Goal: Task Accomplishment & Management: Manage account settings

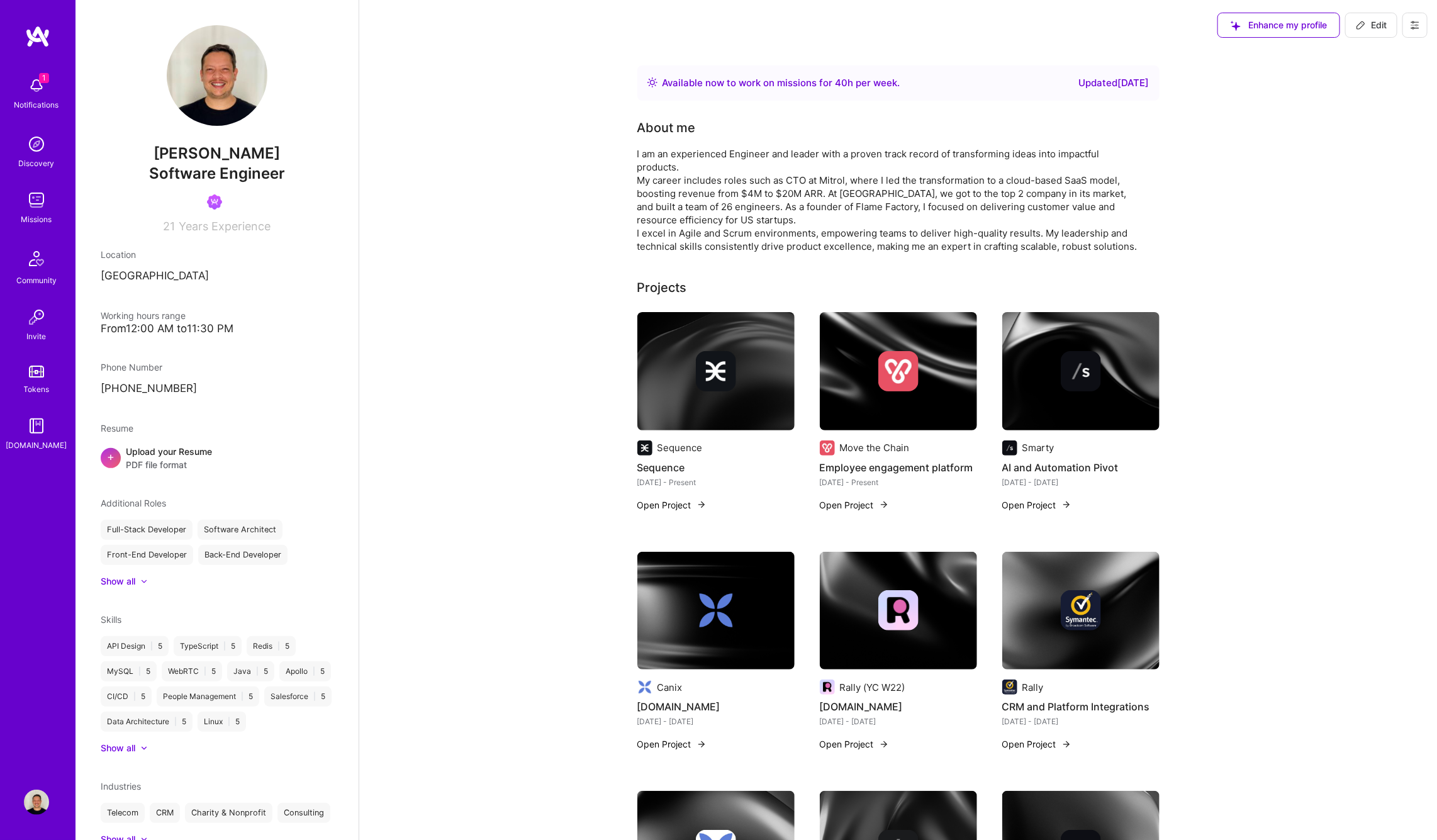
click at [29, 91] on img at bounding box center [36, 86] width 25 height 25
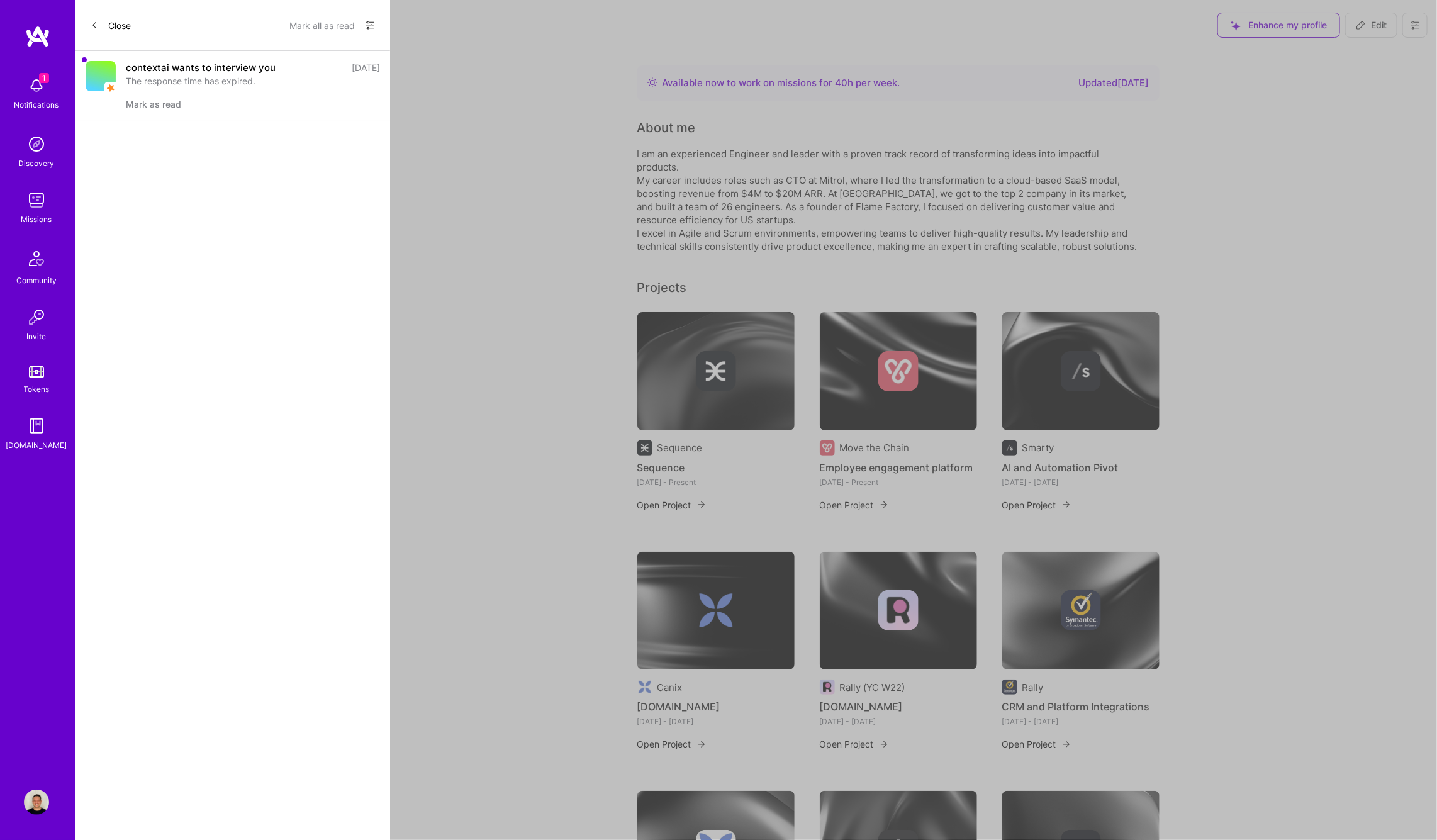
click at [196, 67] on div "contextai wants to interview you" at bounding box center [200, 67] width 149 height 13
click at [170, 71] on div "contextai wants to interview you" at bounding box center [200, 67] width 149 height 13
drag, startPoint x: 148, startPoint y: 72, endPoint x: 229, endPoint y: 74, distance: 81.0
click at [230, 75] on div "contextai wants to interview you [DATE] The response time has expired." at bounding box center [252, 73] width 254 height 26
click at [229, 74] on div "The response time has expired." at bounding box center [252, 81] width 254 height 13
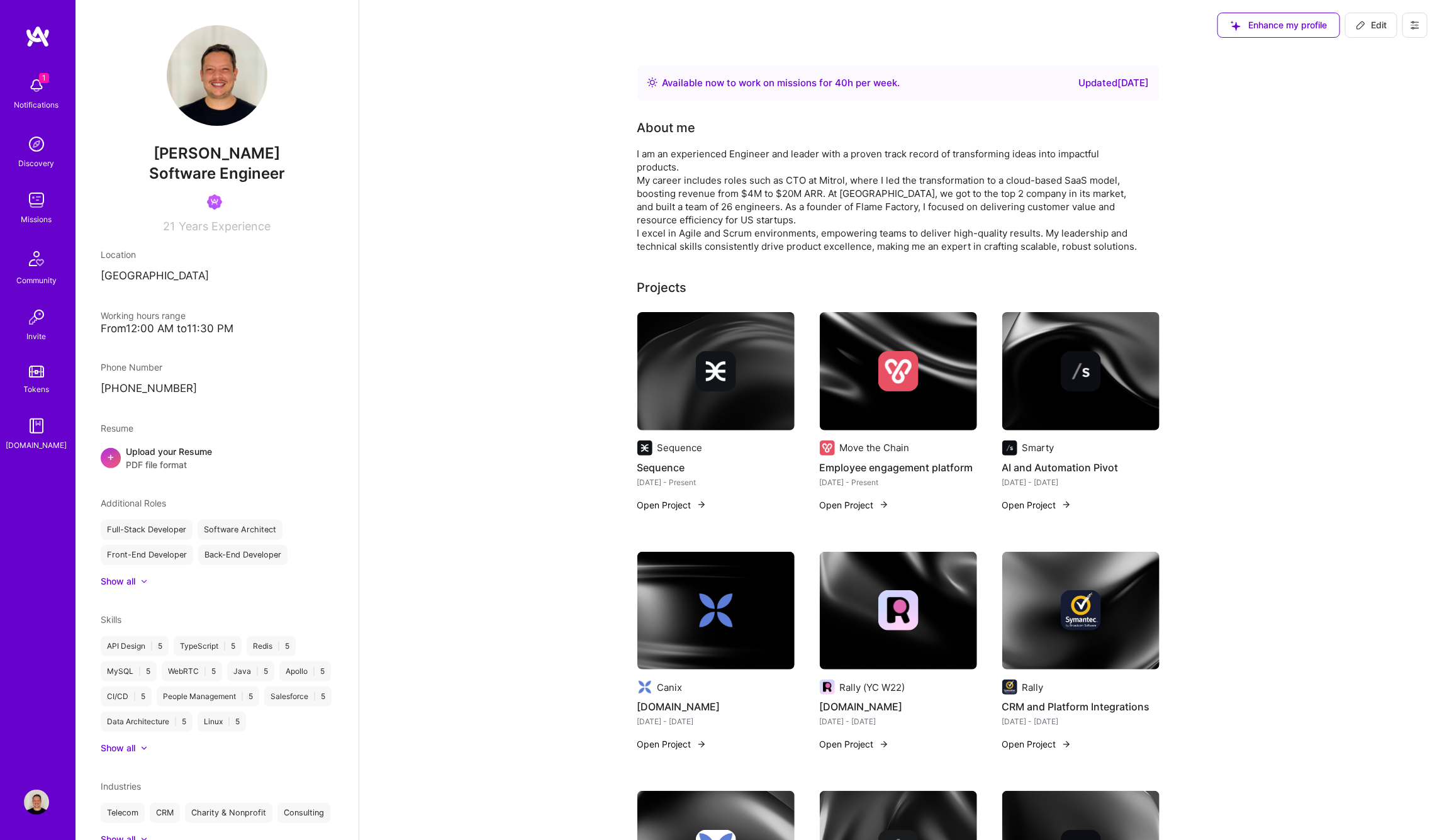
click at [27, 83] on div "1 Notifications Discovery Missions Community Invite Tokens [DOMAIN_NAME]" at bounding box center [37, 261] width 75 height 381
click at [29, 83] on img at bounding box center [36, 86] width 25 height 25
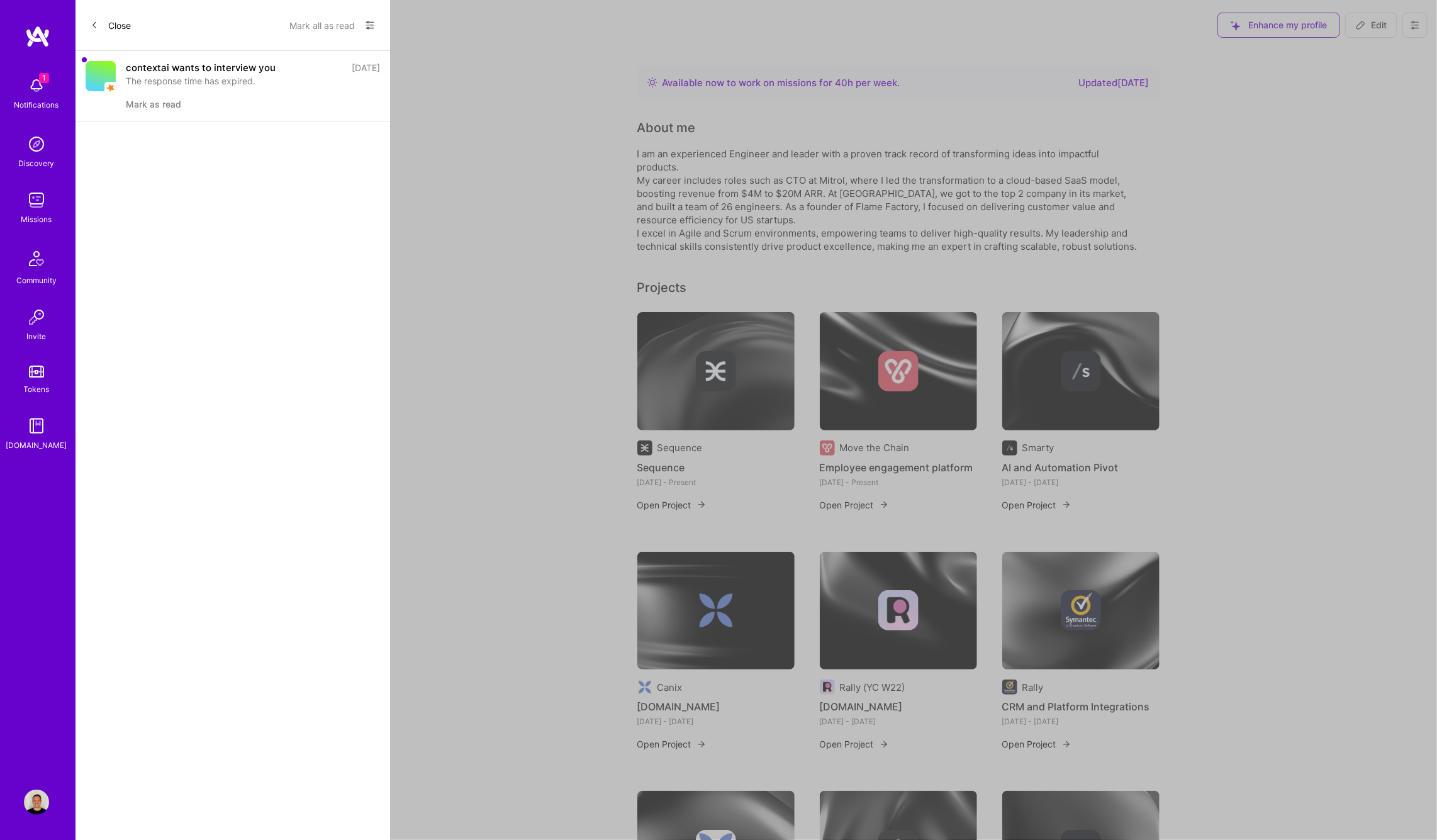
click at [160, 104] on button "Mark as read" at bounding box center [154, 105] width 56 height 13
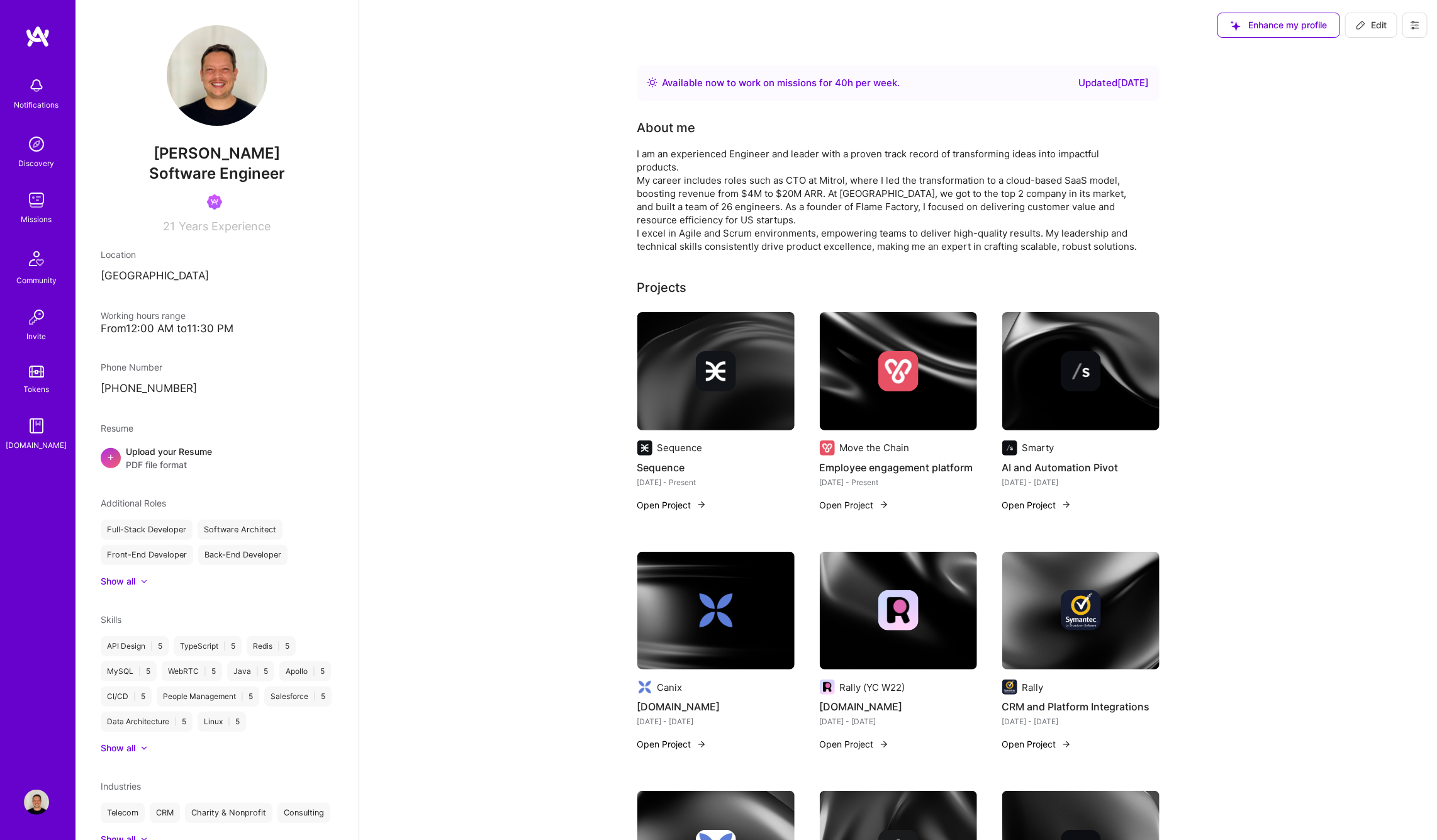
click at [37, 150] on img at bounding box center [36, 144] width 25 height 25
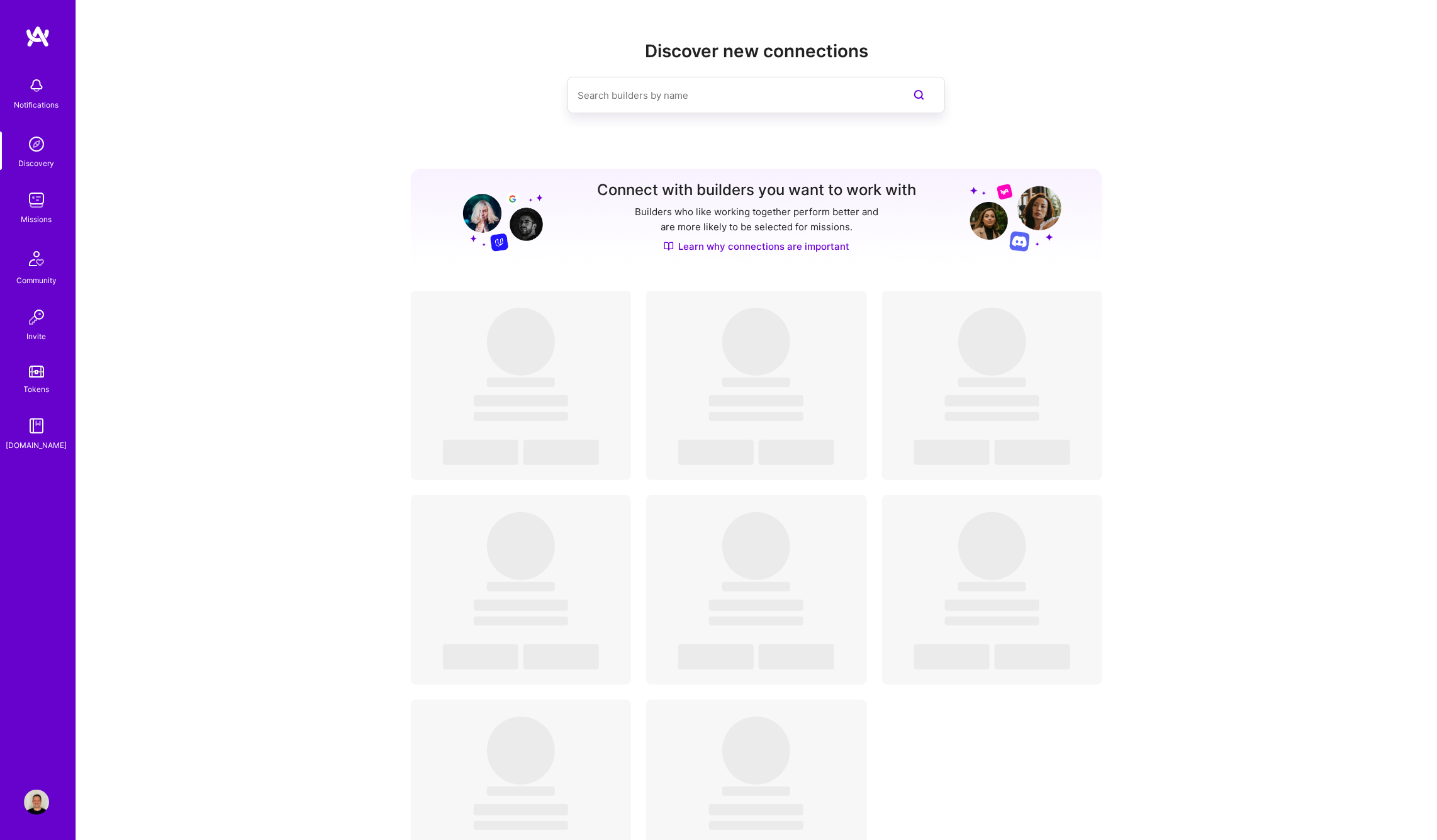
click at [24, 210] on link "Missions" at bounding box center [36, 206] width 78 height 38
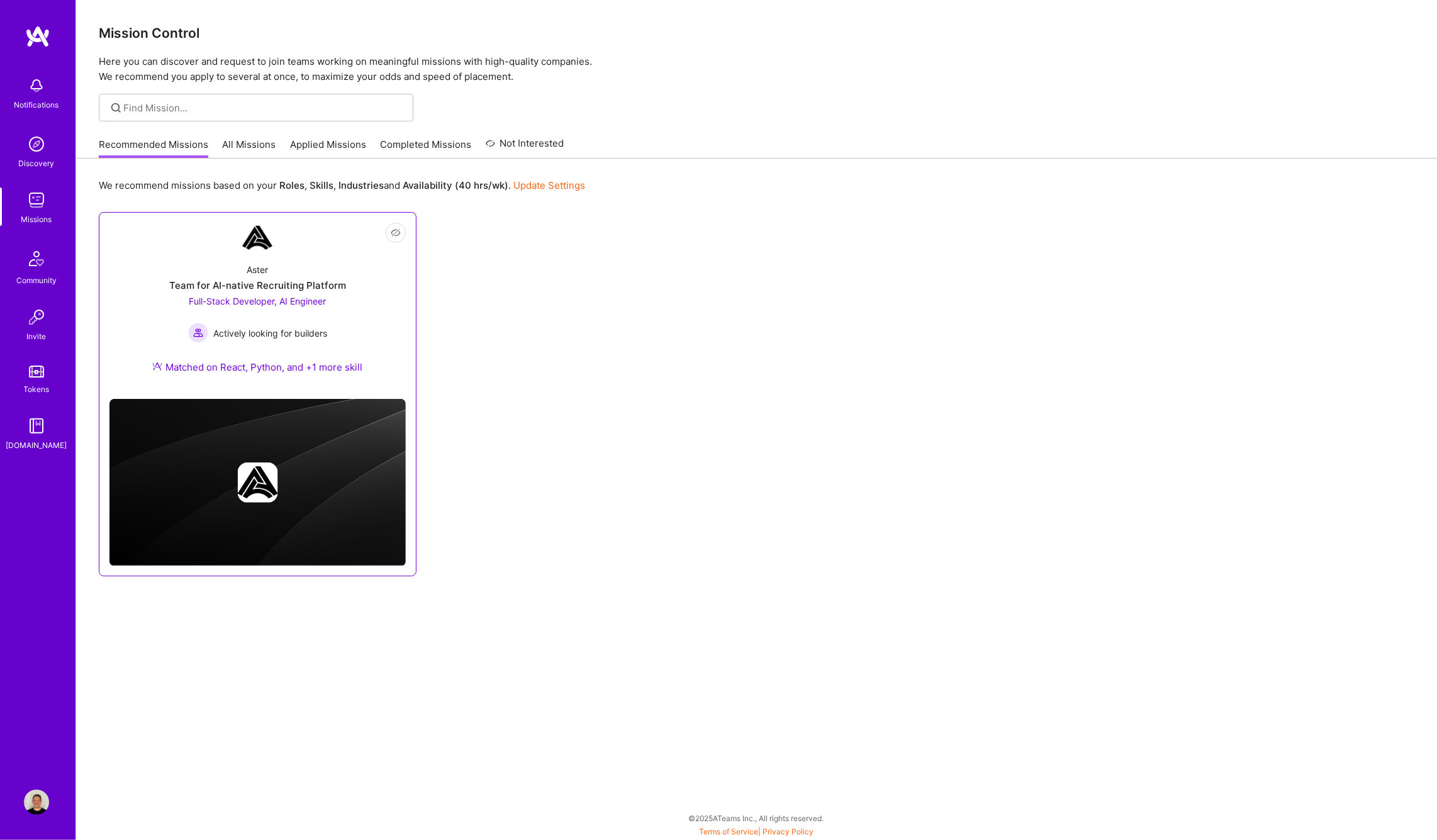
click at [291, 262] on div "Aster Team for AI-native Recruiting Platform Full-Stack Developer, AI Engineer …" at bounding box center [257, 320] width 296 height 136
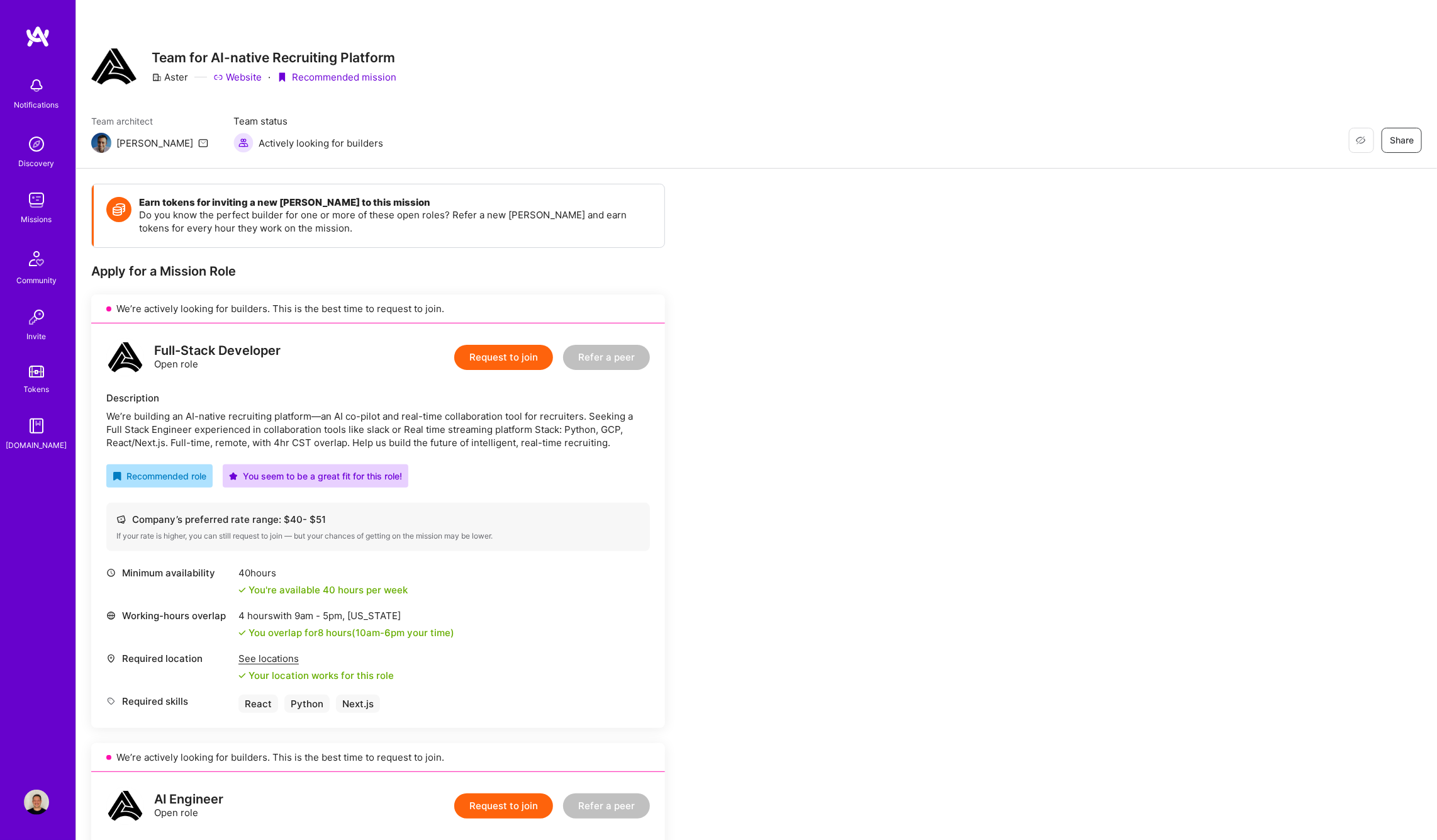
click at [43, 212] on img at bounding box center [36, 200] width 25 height 25
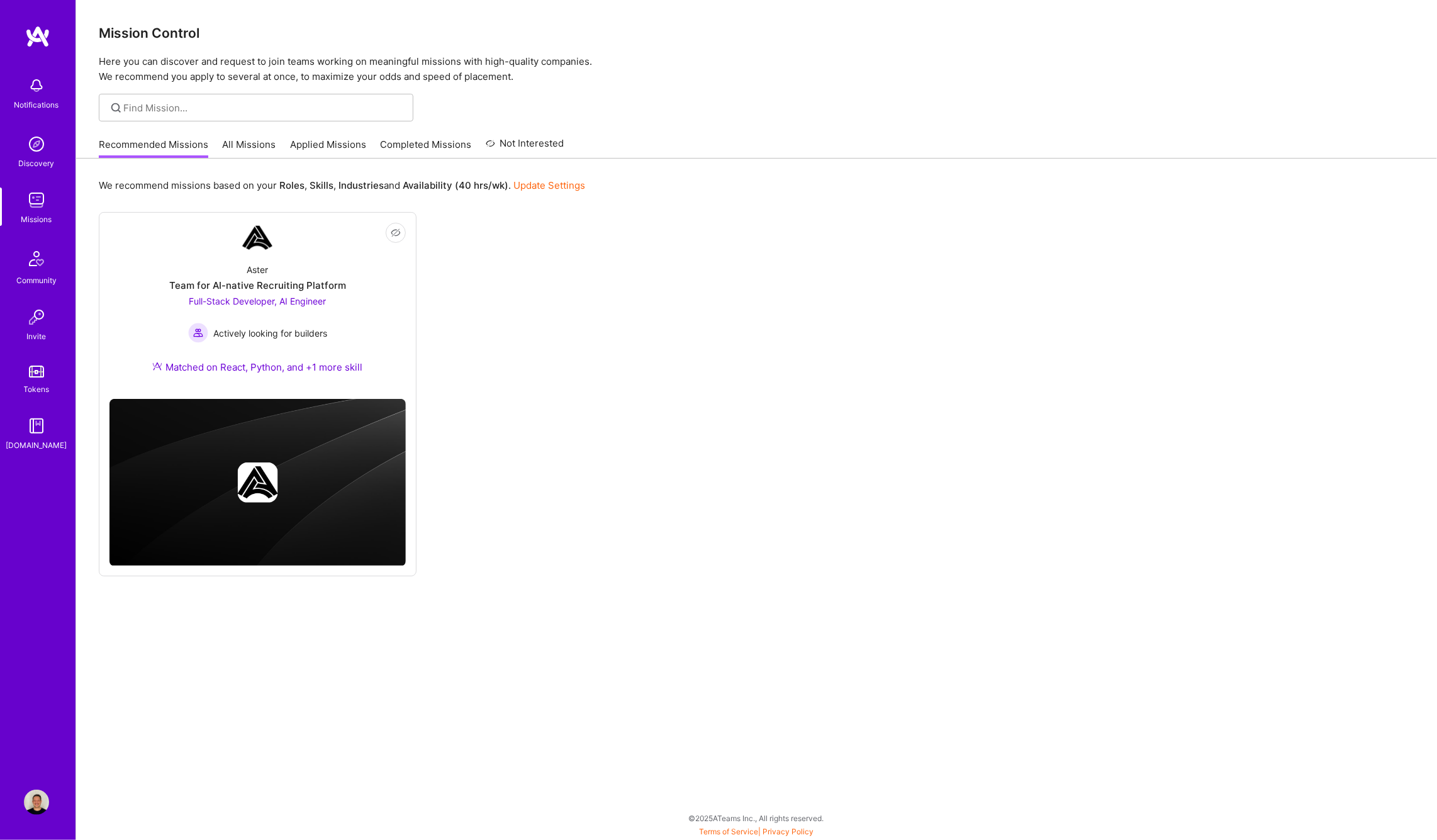
click at [340, 144] on link "Applied Missions" at bounding box center [328, 148] width 76 height 21
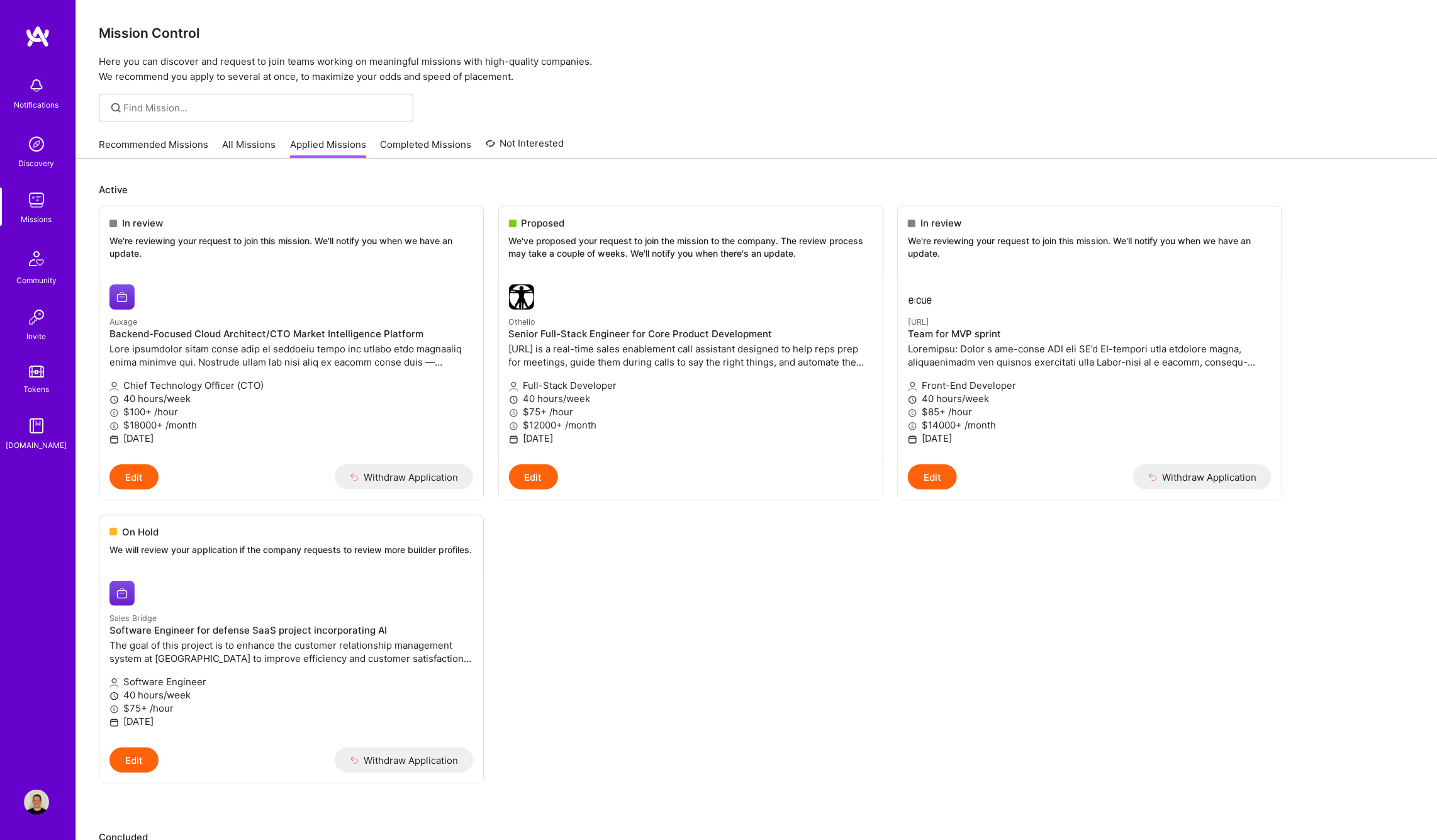
click at [43, 39] on img at bounding box center [38, 36] width 25 height 23
